Goal: Task Accomplishment & Management: Understand process/instructions

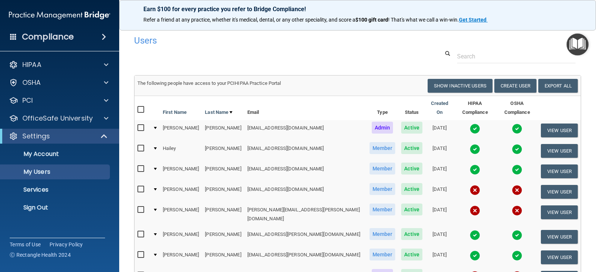
select select "20"
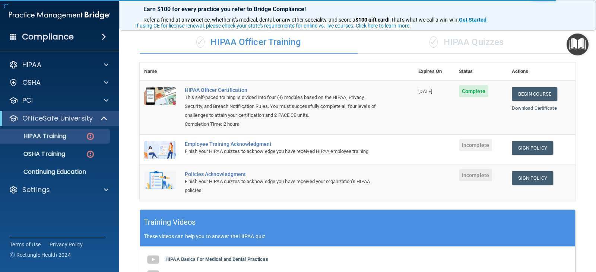
scroll to position [37, 0]
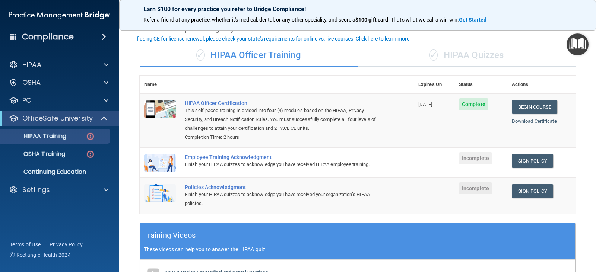
click at [466, 159] on span "Incomplete" at bounding box center [475, 158] width 33 height 12
click at [523, 158] on link "Sign Policy" at bounding box center [531, 161] width 41 height 14
click at [471, 156] on span "Incomplete" at bounding box center [475, 158] width 33 height 12
click at [213, 157] on div "Employee Training Acknowledgment" at bounding box center [281, 157] width 192 height 6
click at [164, 162] on img at bounding box center [160, 163] width 32 height 18
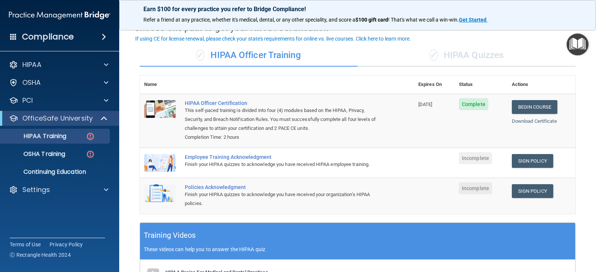
click at [164, 162] on img at bounding box center [160, 163] width 32 height 18
click at [254, 157] on div "Employee Training Acknowledgment" at bounding box center [281, 157] width 192 height 6
click at [521, 163] on link "Sign Policy" at bounding box center [531, 161] width 41 height 14
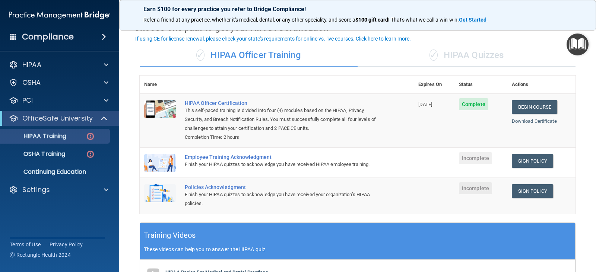
click at [222, 190] on div "Policies Acknowledgment" at bounding box center [281, 187] width 192 height 6
click at [525, 197] on link "Sign Policy" at bounding box center [531, 191] width 41 height 14
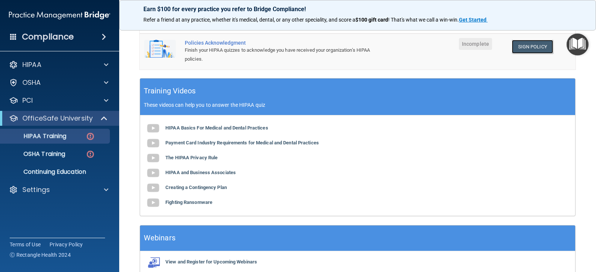
scroll to position [186, 0]
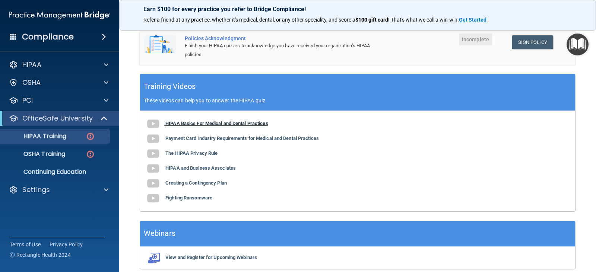
click at [175, 126] on b "HIPAA Basics For Medical and Dental Practices" at bounding box center [216, 124] width 103 height 6
click at [185, 141] on b "Payment Card Industry Requirements for Medical and Dental Practices" at bounding box center [241, 138] width 153 height 6
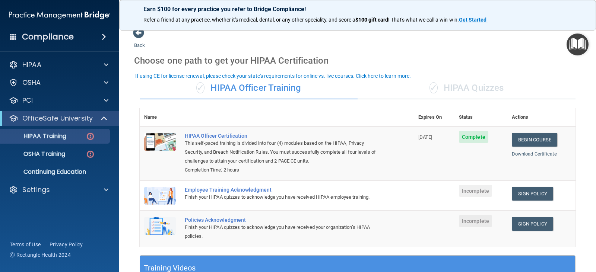
scroll to position [0, 0]
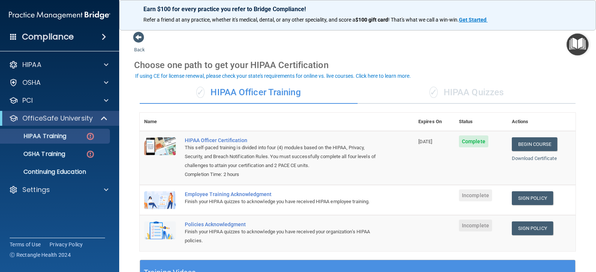
click at [471, 95] on div "✓ HIPAA Quizzes" at bounding box center [466, 93] width 218 height 22
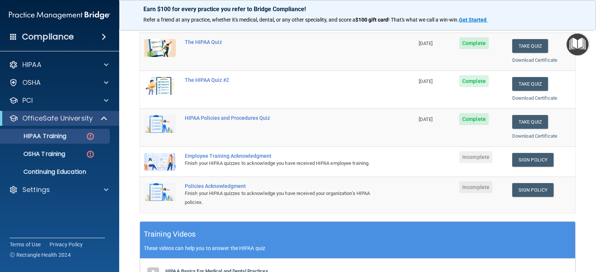
scroll to position [112, 0]
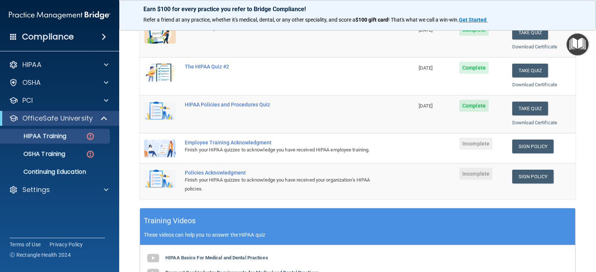
click at [164, 148] on img at bounding box center [160, 149] width 32 height 18
click at [218, 144] on div "Employee Training Acknowledgment" at bounding box center [281, 143] width 192 height 6
click at [532, 147] on link "Sign Policy" at bounding box center [532, 147] width 41 height 14
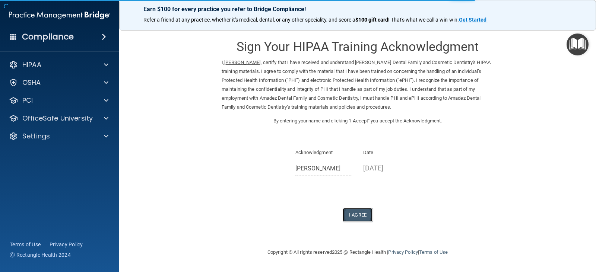
click at [359, 214] on button "I Agree" at bounding box center [357, 215] width 30 height 14
click at [356, 213] on button "I Agree" at bounding box center [357, 215] width 30 height 14
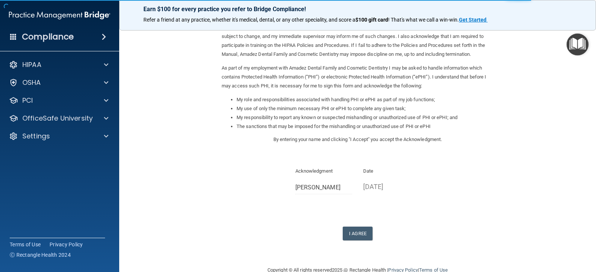
scroll to position [69, 0]
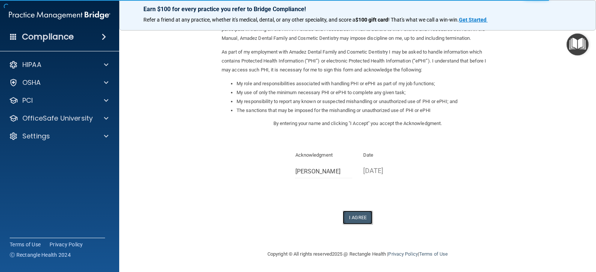
click at [350, 222] on button "I Agree" at bounding box center [357, 218] width 30 height 14
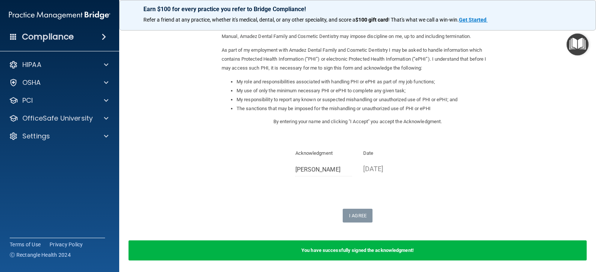
scroll to position [0, 0]
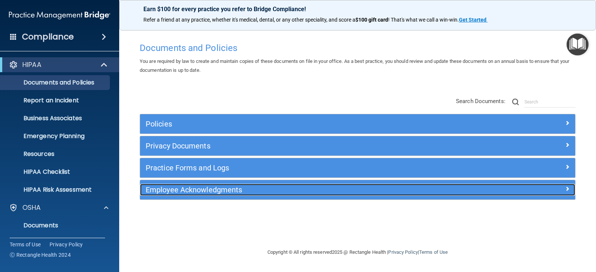
click at [205, 190] on h5 "Employee Acknowledgments" at bounding box center [303, 190] width 315 height 8
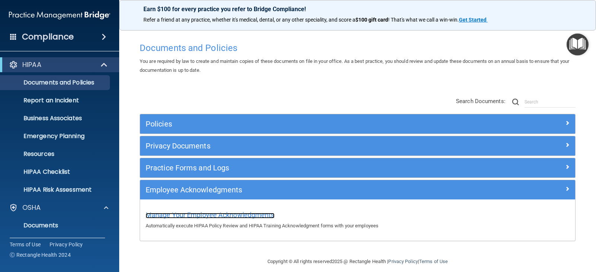
click at [188, 217] on span "Manage Your Employee Acknowledgments" at bounding box center [210, 215] width 129 height 8
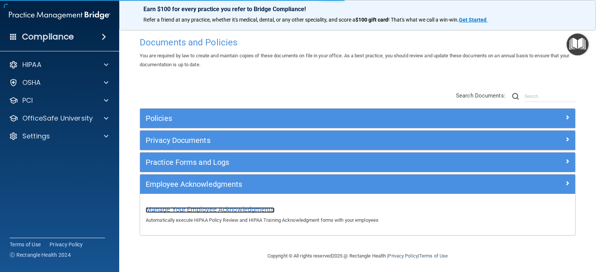
scroll to position [7, 0]
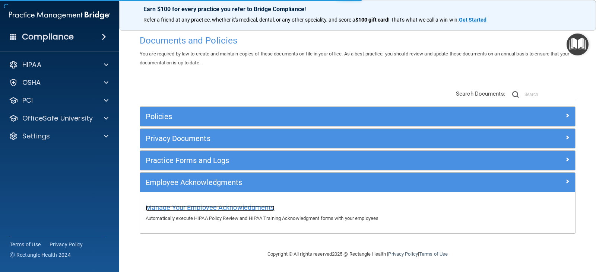
click at [207, 207] on span "Manage Your Employee Acknowledgments" at bounding box center [210, 208] width 129 height 8
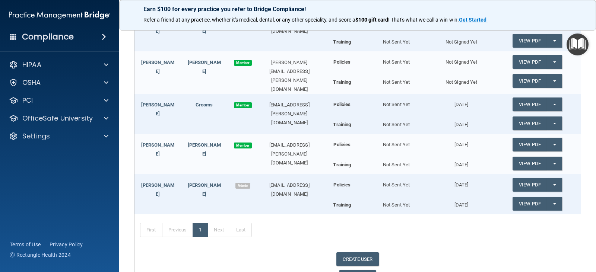
scroll to position [304, 0]
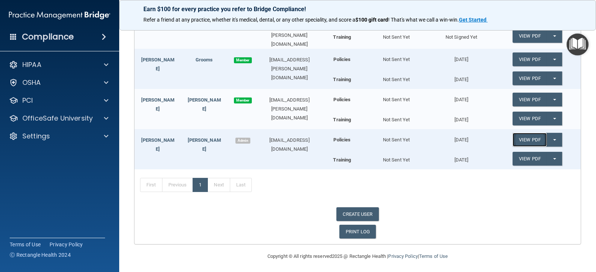
click at [526, 137] on link "View PDF" at bounding box center [529, 140] width 34 height 14
click at [527, 159] on link "View PDF" at bounding box center [529, 159] width 34 height 14
click at [406, 140] on div "Not Sent Yet" at bounding box center [396, 136] width 65 height 15
click at [355, 230] on link "PRINT LOG" at bounding box center [357, 232] width 37 height 14
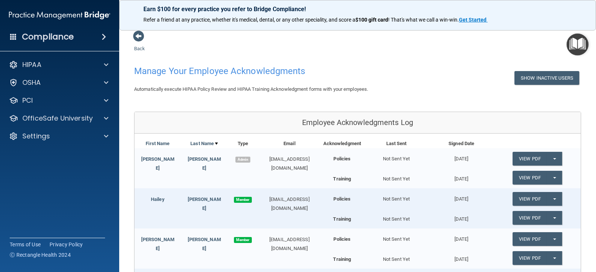
scroll to position [0, 0]
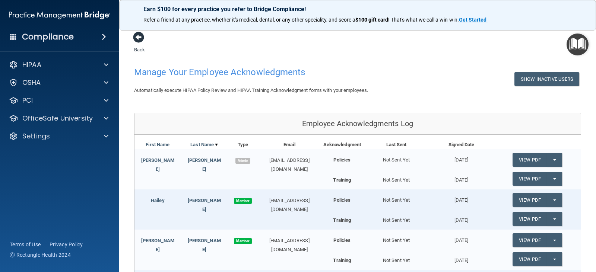
click at [140, 36] on span at bounding box center [138, 37] width 11 height 11
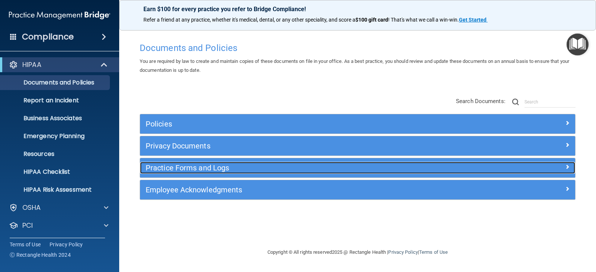
click at [564, 168] on div at bounding box center [520, 166] width 109 height 9
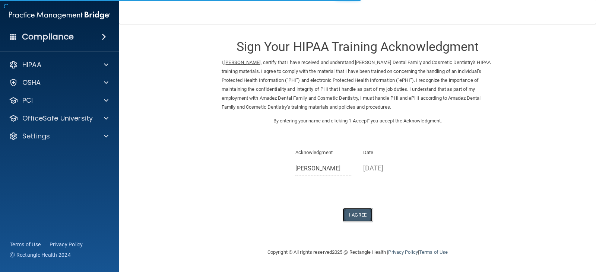
click at [358, 216] on button "I Agree" at bounding box center [357, 215] width 30 height 14
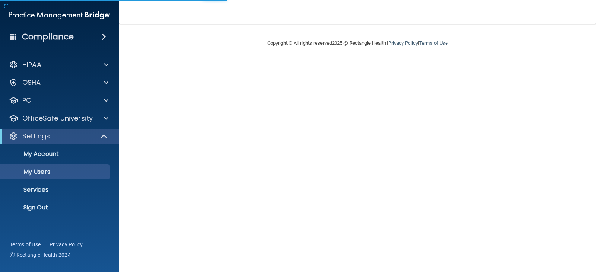
select select "20"
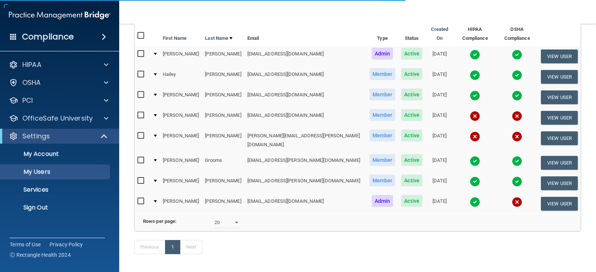
scroll to position [98, 0]
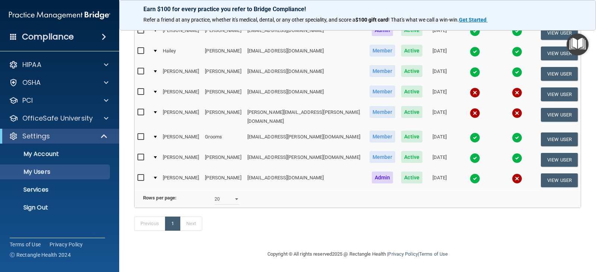
click at [511, 173] on img at bounding box center [516, 178] width 10 height 10
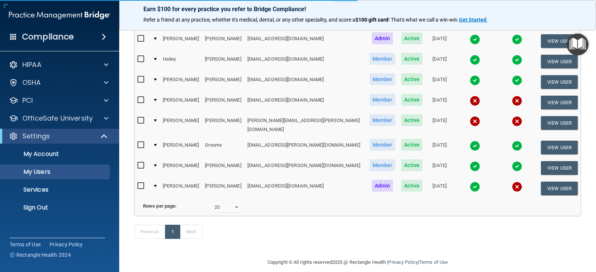
click at [511, 182] on img at bounding box center [516, 187] width 10 height 10
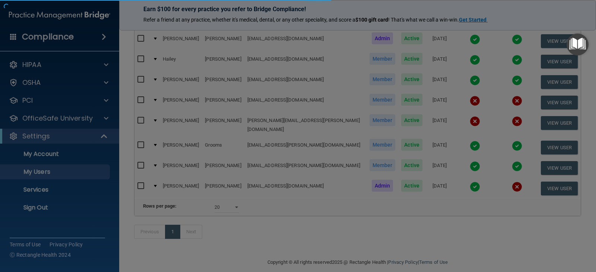
click at [503, 175] on body "Compliance HIPAA Documents and Policies Report an Incident Business Associates …" at bounding box center [298, 136] width 596 height 272
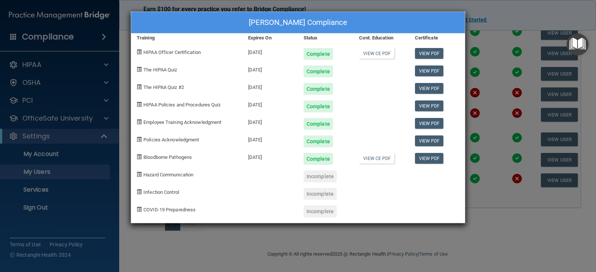
click at [319, 175] on div "Incomplete" at bounding box center [319, 176] width 33 height 12
click at [316, 195] on div "Incomplete" at bounding box center [319, 194] width 33 height 12
click at [316, 216] on div "Incomplete" at bounding box center [319, 211] width 33 height 12
click at [484, 60] on div "Alejandra Oyuela's Compliance Training Expires On Status Cont. Education Certif…" at bounding box center [298, 136] width 596 height 272
click at [484, 173] on div "Alejandra Oyuela's Compliance Training Expires On Status Cont. Education Certif…" at bounding box center [298, 136] width 596 height 272
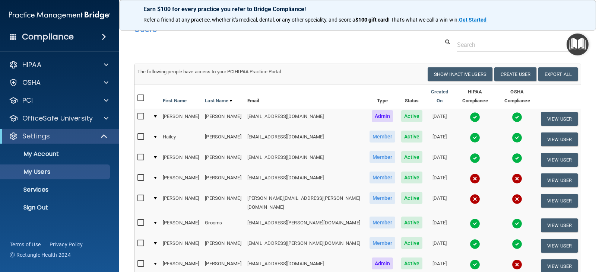
scroll to position [0, 0]
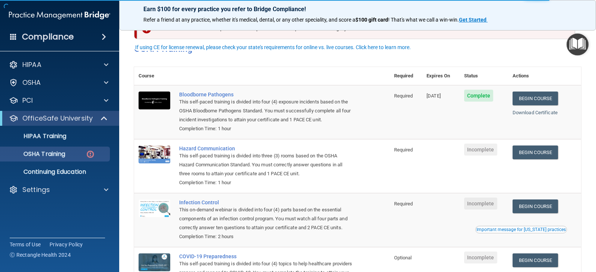
scroll to position [37, 0]
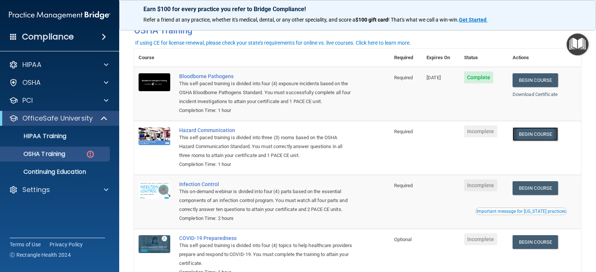
click at [531, 135] on link "Begin Course" at bounding box center [534, 134] width 45 height 14
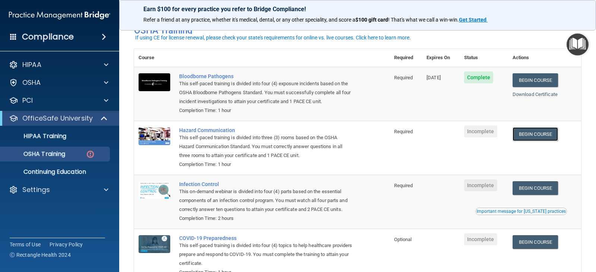
scroll to position [74, 0]
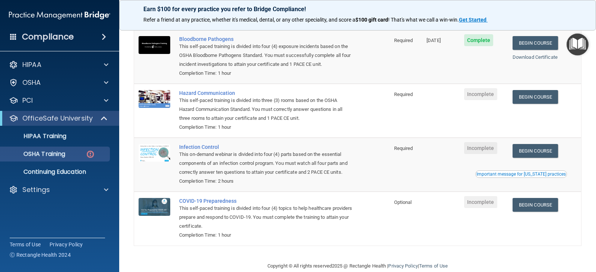
click at [473, 97] on span "Incomplete" at bounding box center [480, 94] width 33 height 12
click at [531, 96] on link "Begin Course" at bounding box center [534, 97] width 45 height 14
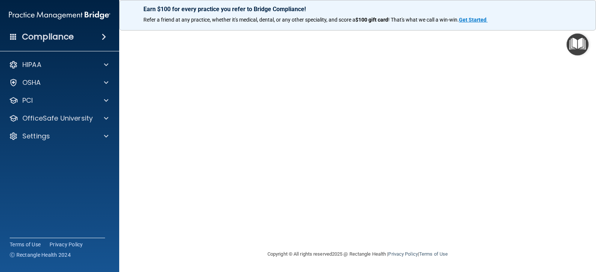
scroll to position [8, 0]
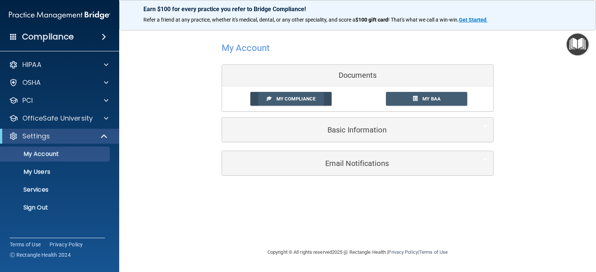
click at [302, 98] on span "My Compliance" at bounding box center [295, 99] width 39 height 6
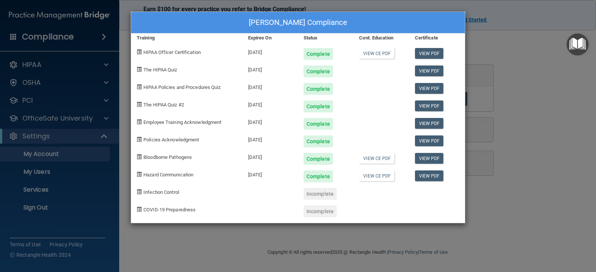
click at [313, 195] on div "Incomplete" at bounding box center [319, 194] width 33 height 12
click at [487, 64] on div "[PERSON_NAME] Compliance Training Expires On Status Cont. Education Certificate…" at bounding box center [298, 136] width 596 height 272
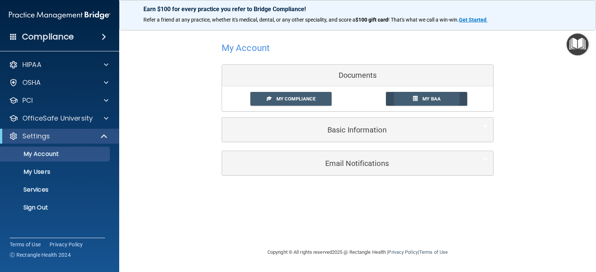
click at [422, 102] on link "My BAA" at bounding box center [427, 99] width 82 height 14
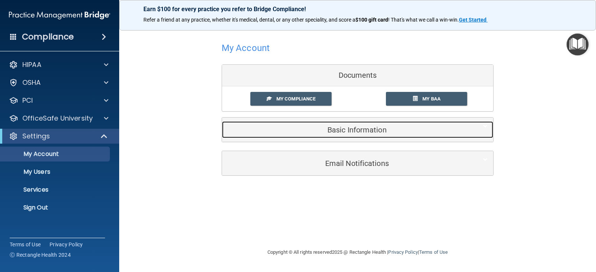
click at [345, 132] on h5 "Basic Information" at bounding box center [345, 130] width 237 height 8
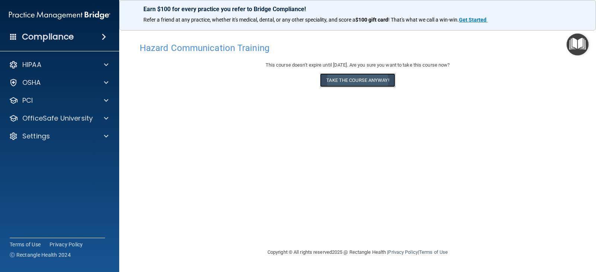
click at [355, 82] on button "Take the course anyway!" at bounding box center [357, 80] width 75 height 14
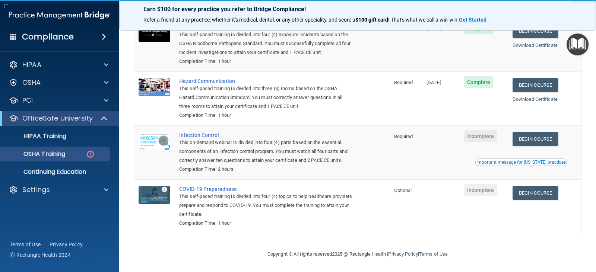
scroll to position [97, 0]
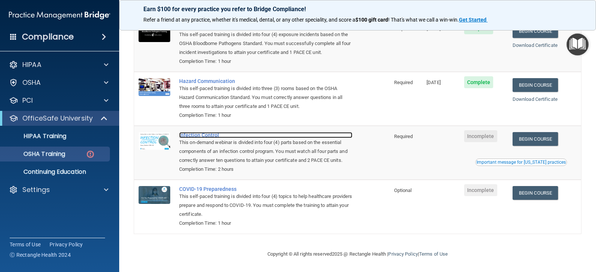
click at [204, 132] on div "Infection Control" at bounding box center [265, 135] width 173 height 6
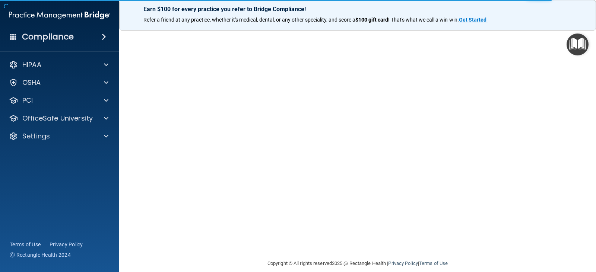
scroll to position [47, 0]
